Goal: Task Accomplishment & Management: Use online tool/utility

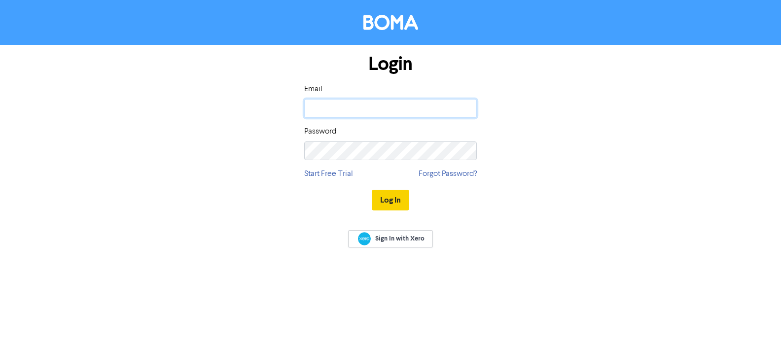
type input "[PERSON_NAME][EMAIL_ADDRESS][DOMAIN_NAME]"
click at [395, 199] on button "Log In" at bounding box center [390, 200] width 37 height 21
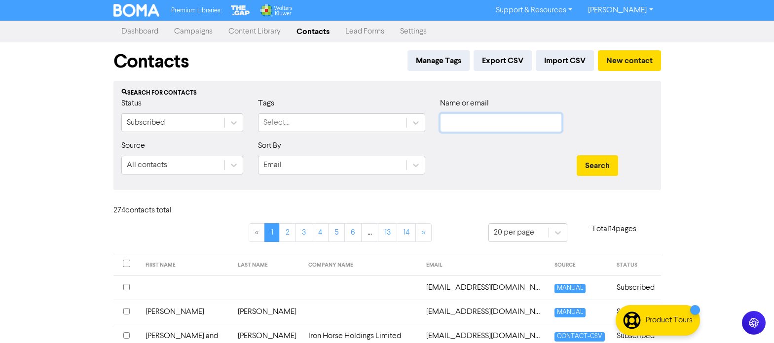
click at [456, 122] on input "text" at bounding box center [501, 122] width 122 height 19
paste input "[EMAIL_ADDRESS][DOMAIN_NAME]"
type input "[EMAIL_ADDRESS][DOMAIN_NAME]"
click at [599, 166] on button "Search" at bounding box center [597, 165] width 41 height 21
